Goal: Transaction & Acquisition: Purchase product/service

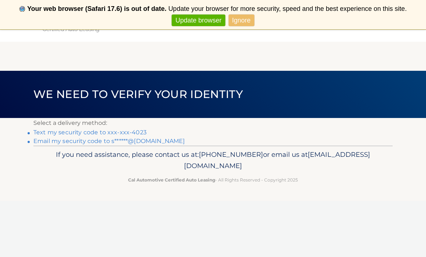
click at [99, 133] on link "Text my security code to xxx-xxx-4023" at bounding box center [89, 132] width 113 height 7
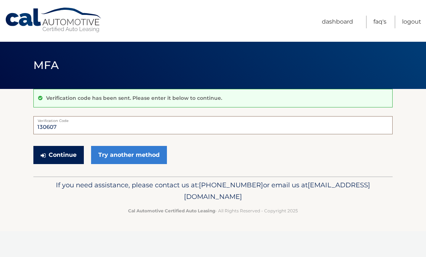
type input "130607"
click at [73, 154] on button "Continue" at bounding box center [58, 155] width 50 height 18
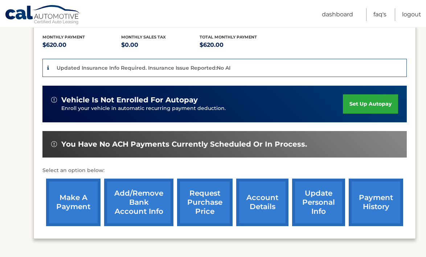
scroll to position [153, 0]
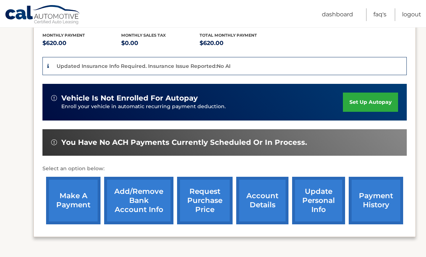
click at [77, 203] on link "make a payment" at bounding box center [73, 201] width 54 height 48
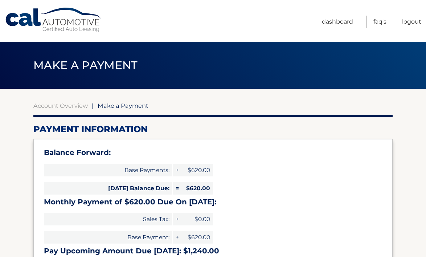
select select "MzQyMWY2ODktODhjYi00Zjk1LWJiNGYtY2RlODRlMmQxYWQ1"
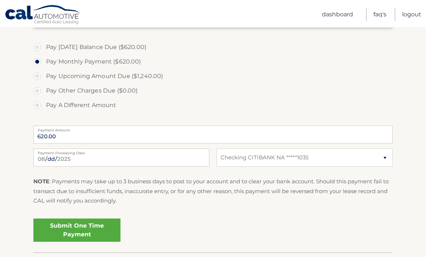
scroll to position [243, 0]
click at [77, 224] on link "Submit One Time Payment" at bounding box center [76, 229] width 87 height 23
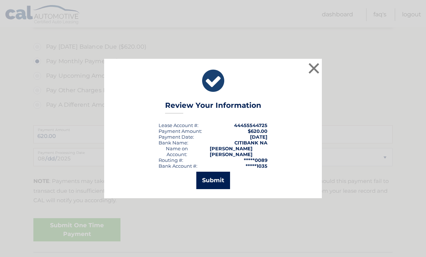
click at [211, 175] on button "Submit" at bounding box center [213, 180] width 34 height 17
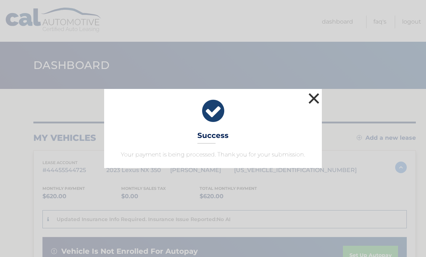
click at [316, 100] on button "×" at bounding box center [314, 98] width 15 height 15
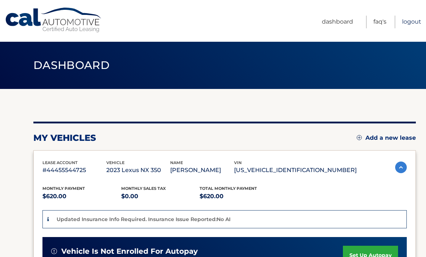
click at [410, 22] on link "Logout" at bounding box center [411, 22] width 19 height 13
